Goal: Task Accomplishment & Management: Complete application form

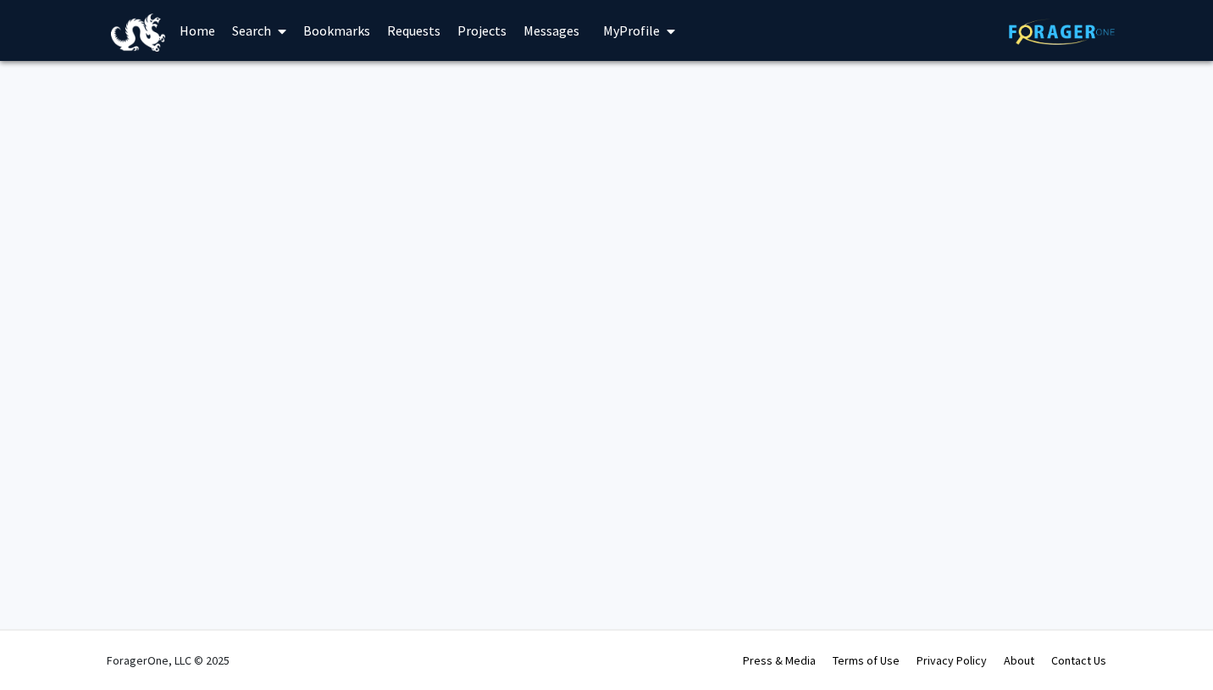
click at [629, 25] on span "My Profile" at bounding box center [631, 30] width 57 height 17
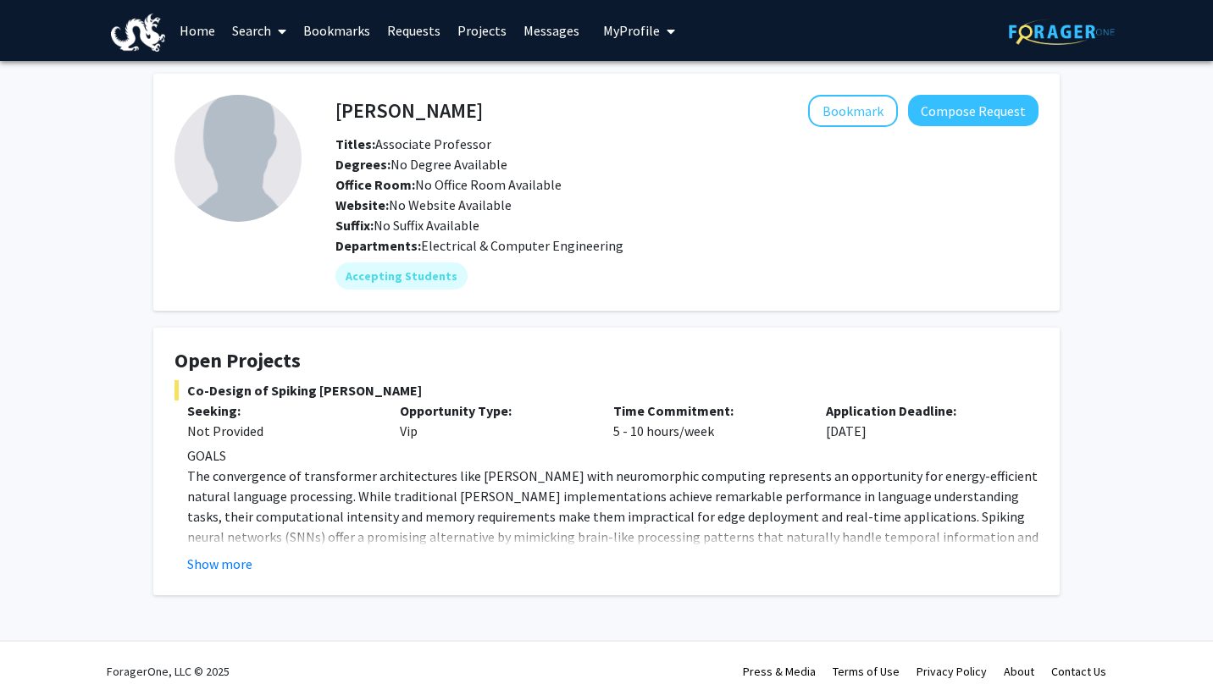
scroll to position [11, 0]
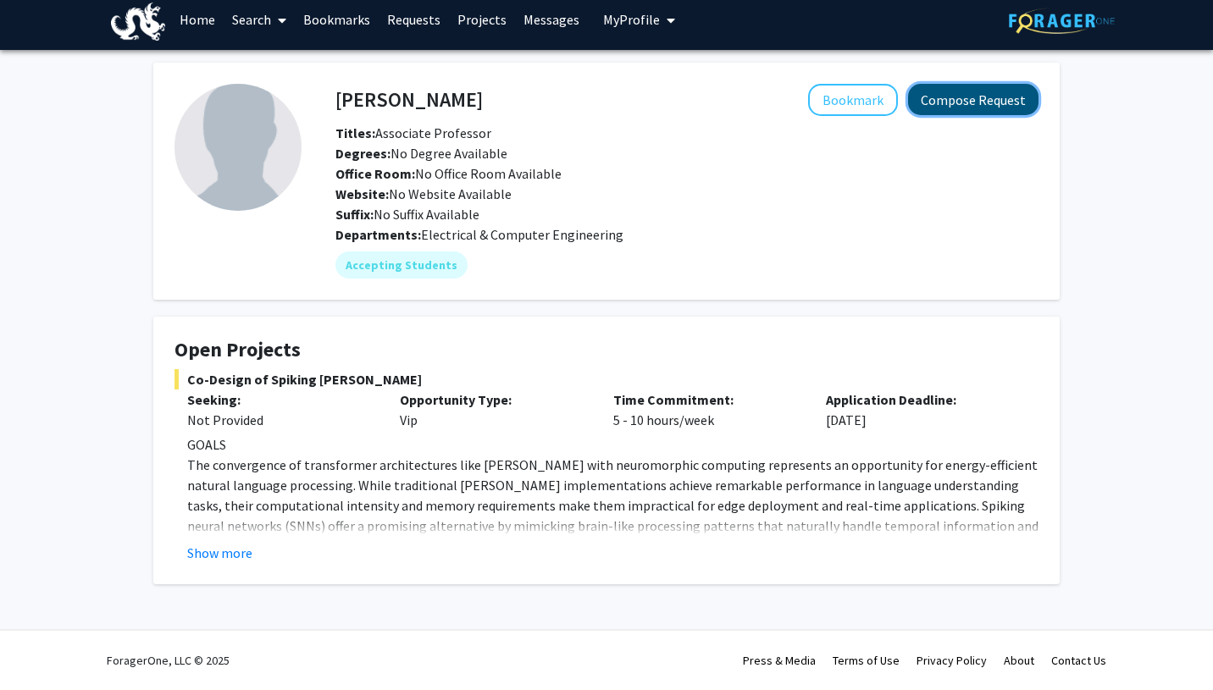
click at [948, 103] on button "Compose Request" at bounding box center [973, 99] width 130 height 31
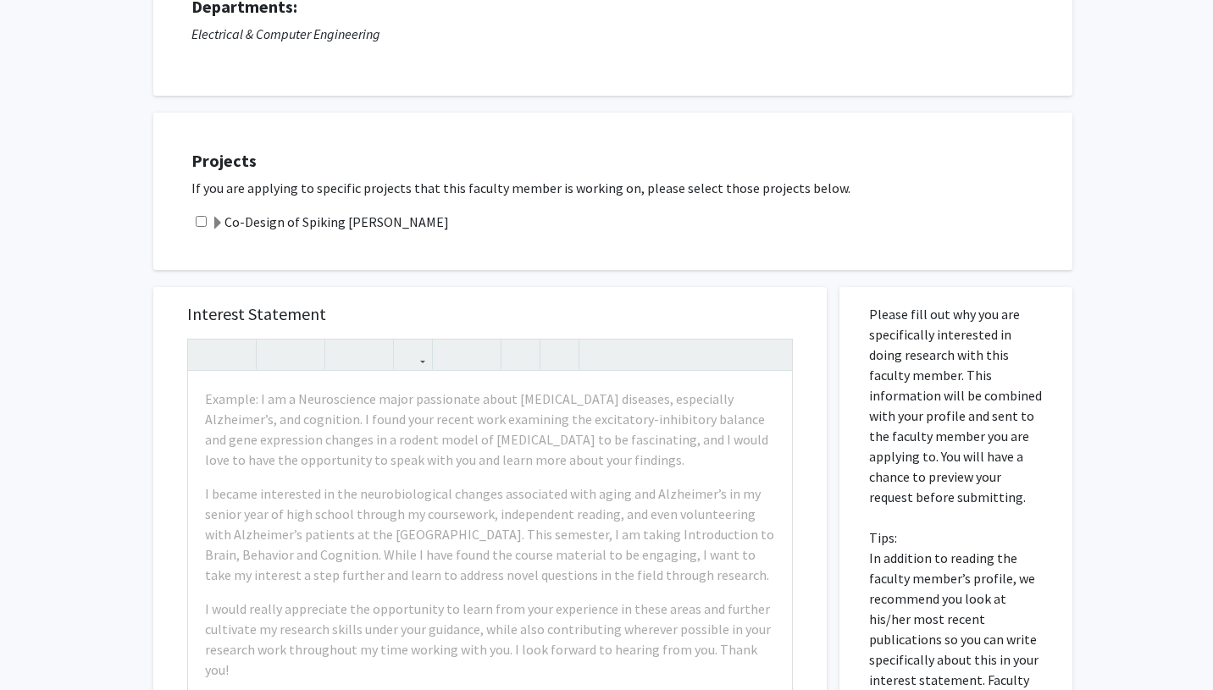
scroll to position [135, 0]
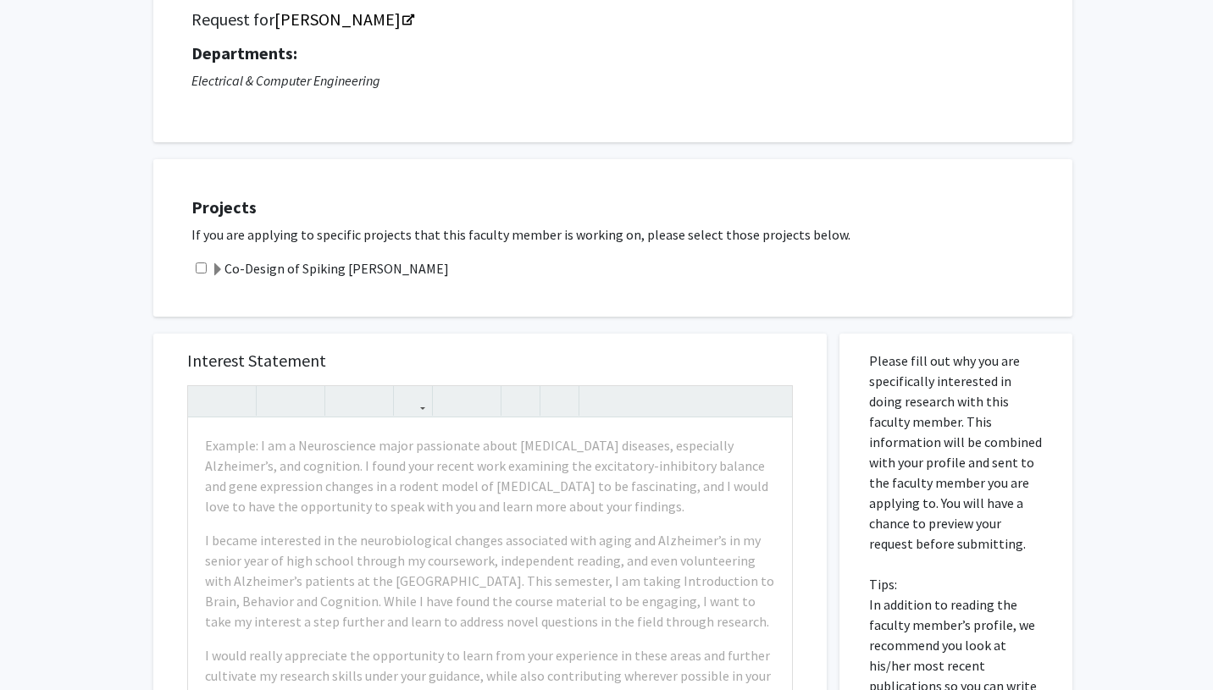
click at [202, 267] on input "checkbox" at bounding box center [201, 268] width 11 height 11
checkbox input "true"
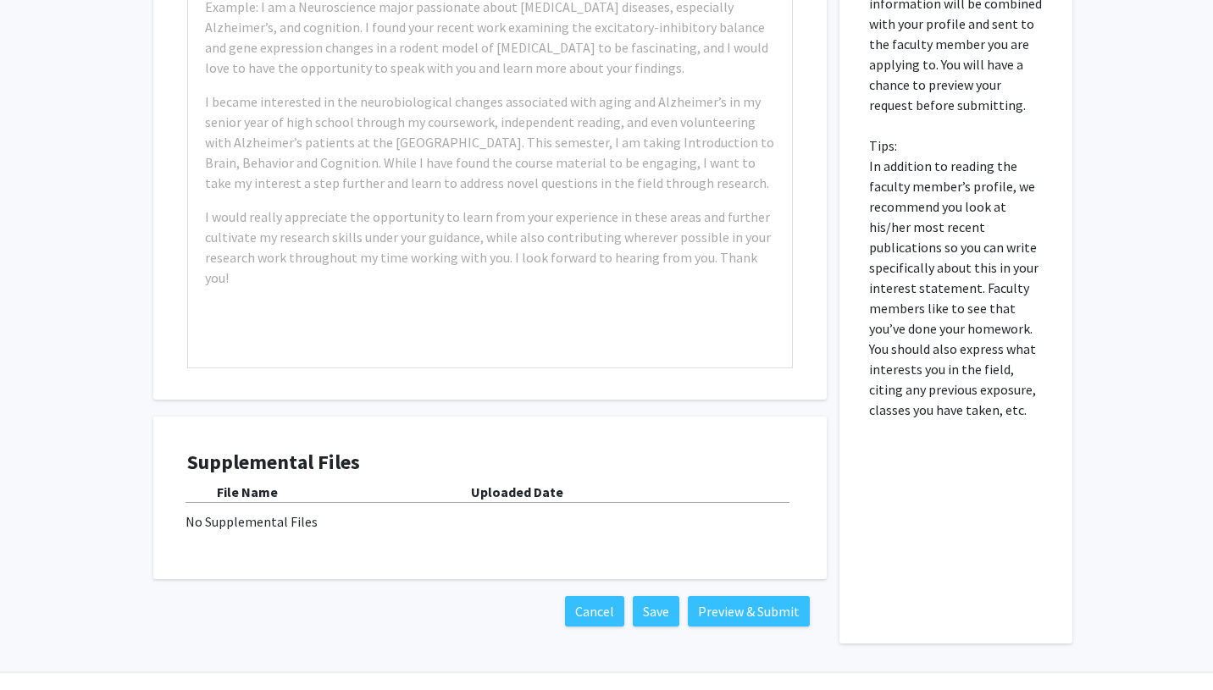
scroll to position [616, 0]
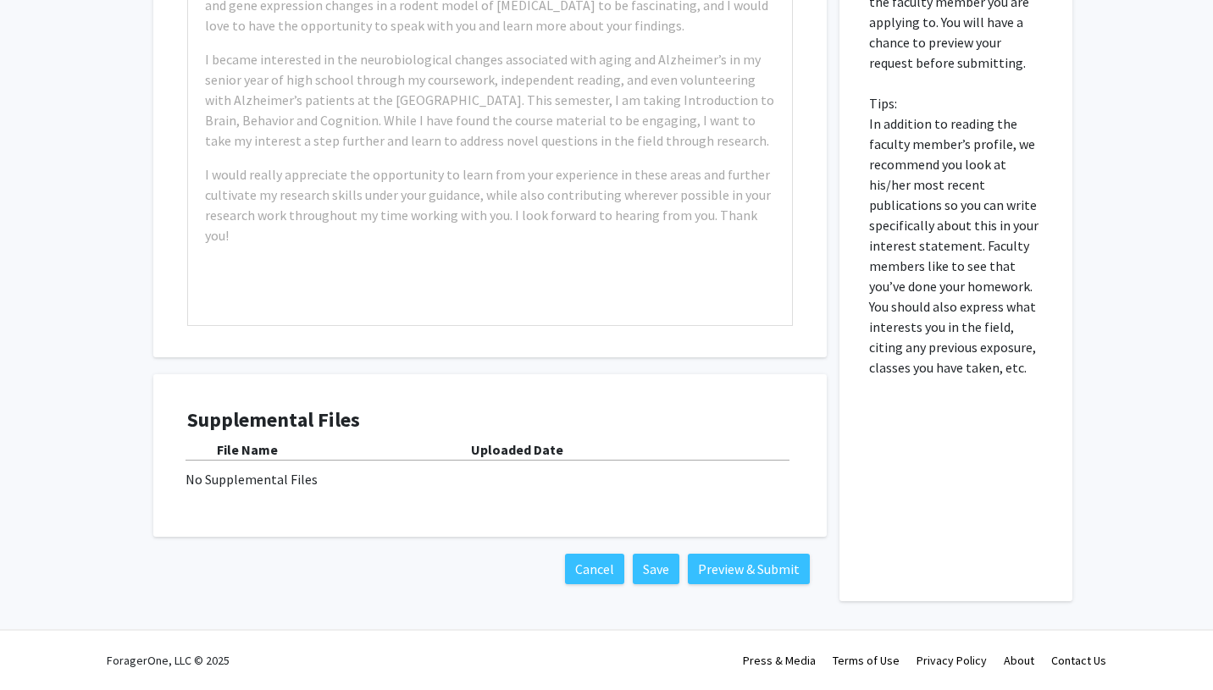
click at [269, 467] on div "File Name Uploaded Date No Supplemental Files" at bounding box center [489, 464] width 605 height 50
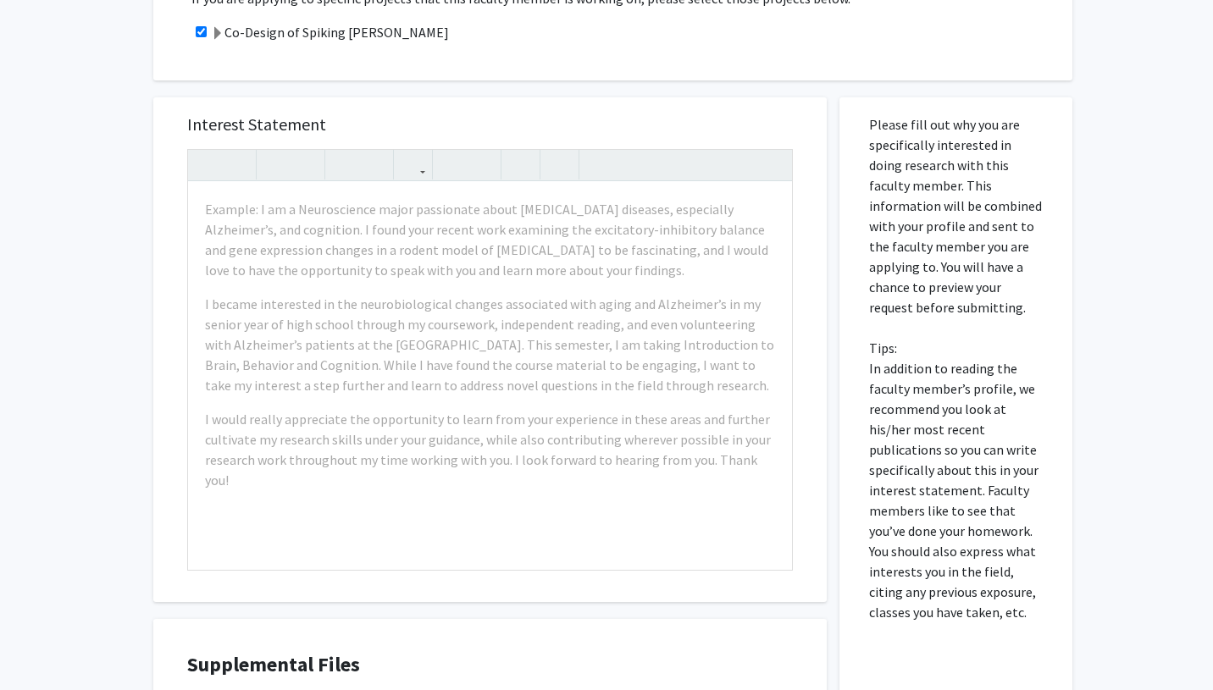
scroll to position [373, 0]
